Goal: Task Accomplishment & Management: Manage account settings

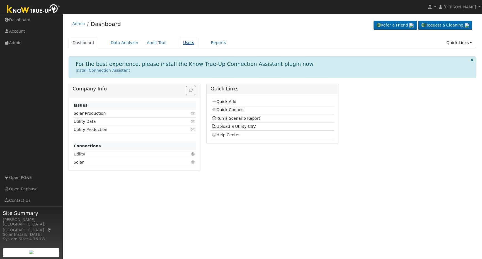
click at [182, 45] on link "Users" at bounding box center [189, 43] width 20 height 10
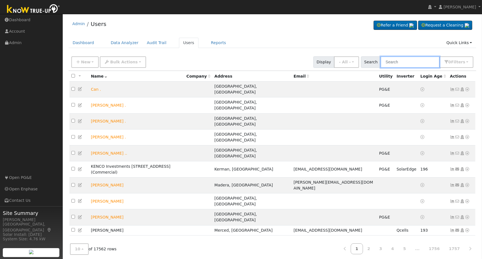
click at [413, 63] on input "text" at bounding box center [409, 61] width 59 height 11
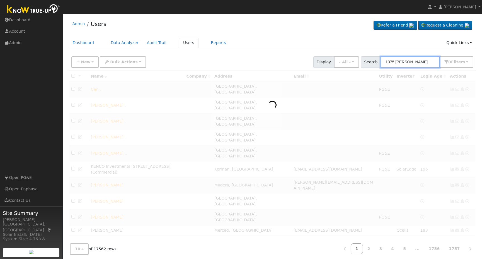
type input "1375 garland"
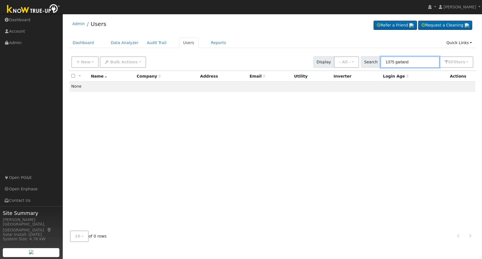
click at [415, 60] on input "1375 garland" at bounding box center [409, 61] width 59 height 11
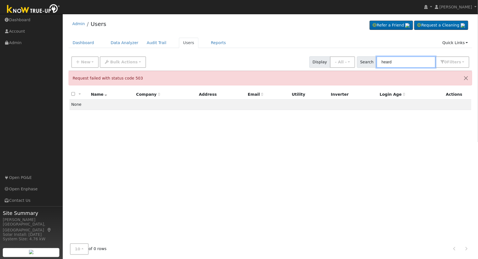
click at [391, 58] on input "heard" at bounding box center [406, 61] width 59 height 11
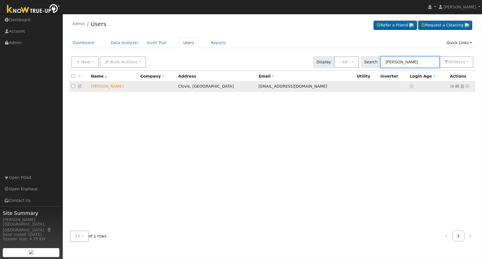
type input "greg heard"
click at [468, 88] on icon at bounding box center [467, 86] width 5 height 4
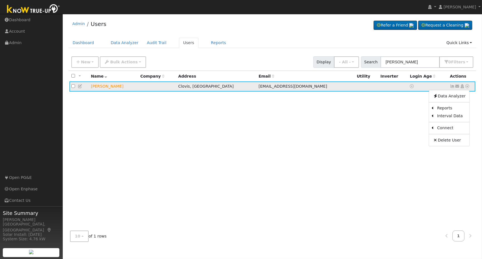
click at [468, 88] on icon at bounding box center [467, 86] width 5 height 4
click at [461, 87] on icon at bounding box center [462, 86] width 5 height 4
